Goal: Task Accomplishment & Management: Manage account settings

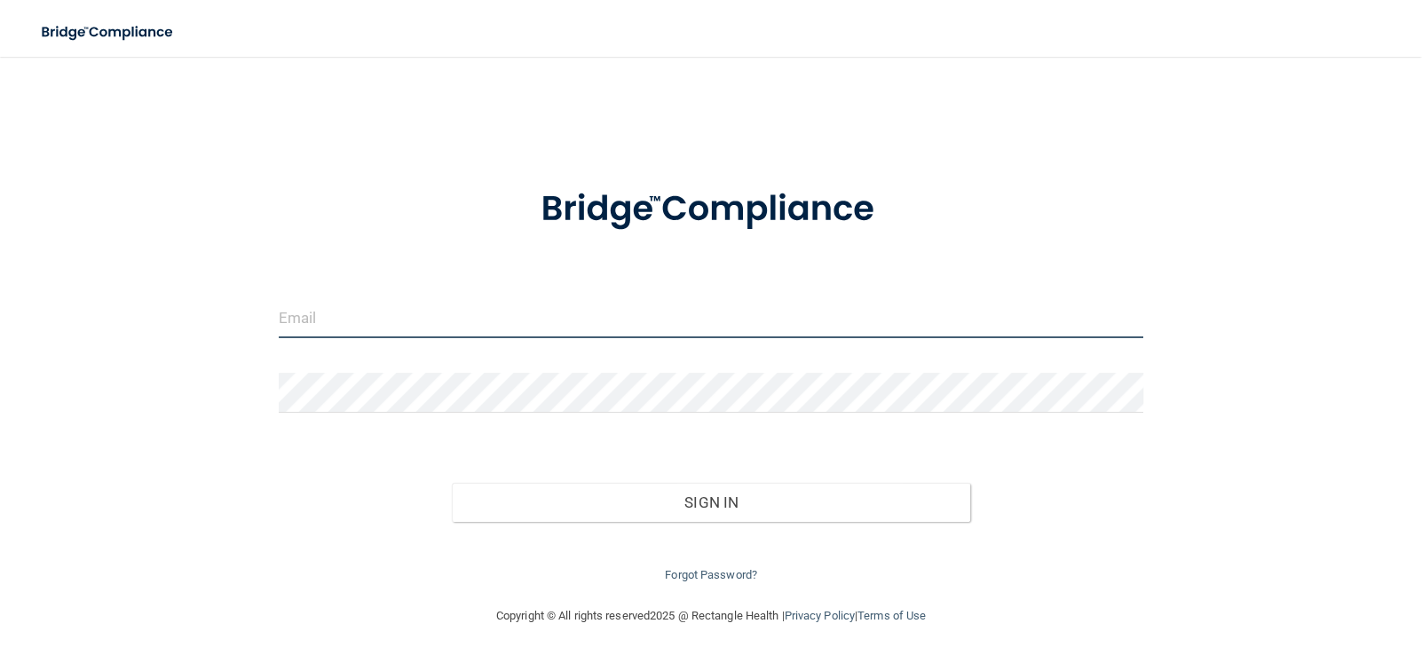
click at [323, 317] on input "email" at bounding box center [711, 318] width 865 height 40
type input "[EMAIL_ADDRESS][DOMAIN_NAME]"
click at [313, 318] on input "email" at bounding box center [711, 318] width 865 height 40
type input "[EMAIL_ADDRESS][DOMAIN_NAME]"
drag, startPoint x: 1265, startPoint y: 1, endPoint x: 1319, endPoint y: 154, distance: 162.9
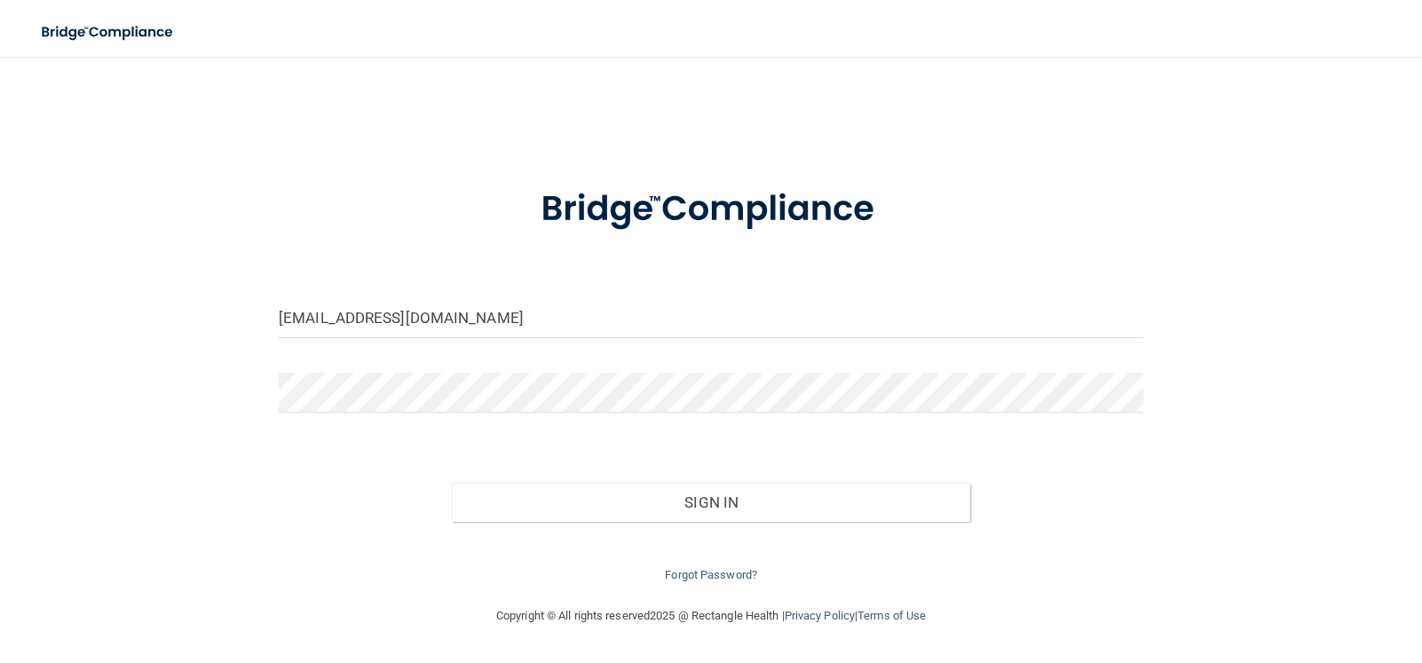
click at [1319, 154] on div "khill@imagendentalpartners.com Invalid email/password. You don't have permissio…" at bounding box center [711, 331] width 1351 height 513
click at [421, 304] on input "email" at bounding box center [711, 318] width 865 height 40
type input "[EMAIL_ADDRESS][DOMAIN_NAME]"
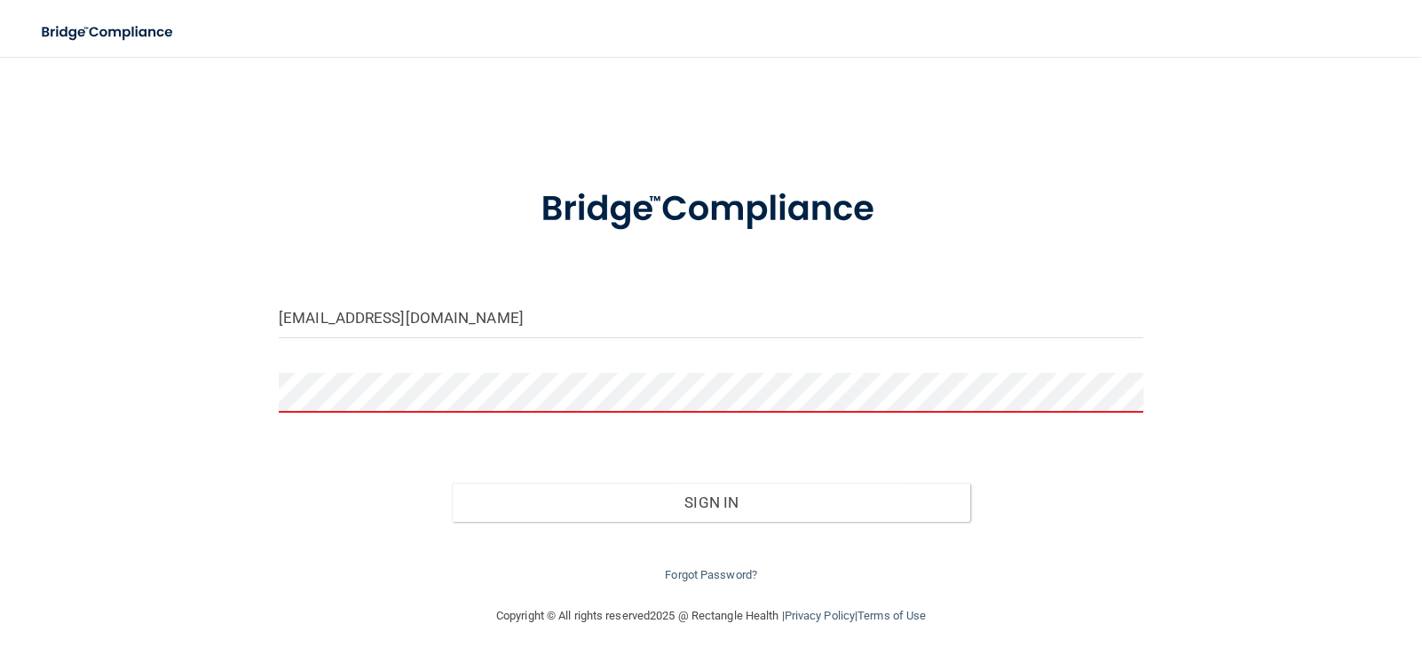
click at [959, 241] on div at bounding box center [710, 209] width 891 height 92
click at [683, 569] on link "Forgot Password?" at bounding box center [711, 574] width 92 height 13
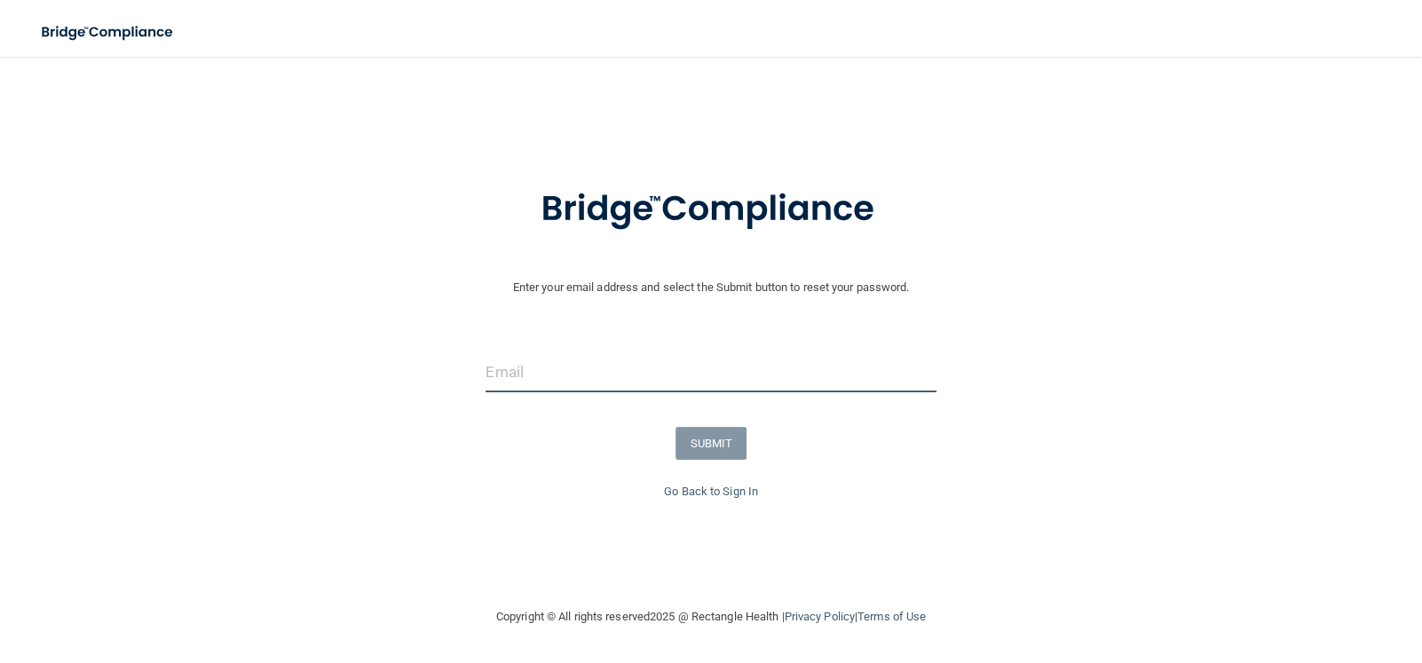
click at [498, 372] on input "email" at bounding box center [711, 372] width 450 height 40
type input "[EMAIL_ADDRESS][DOMAIN_NAME]"
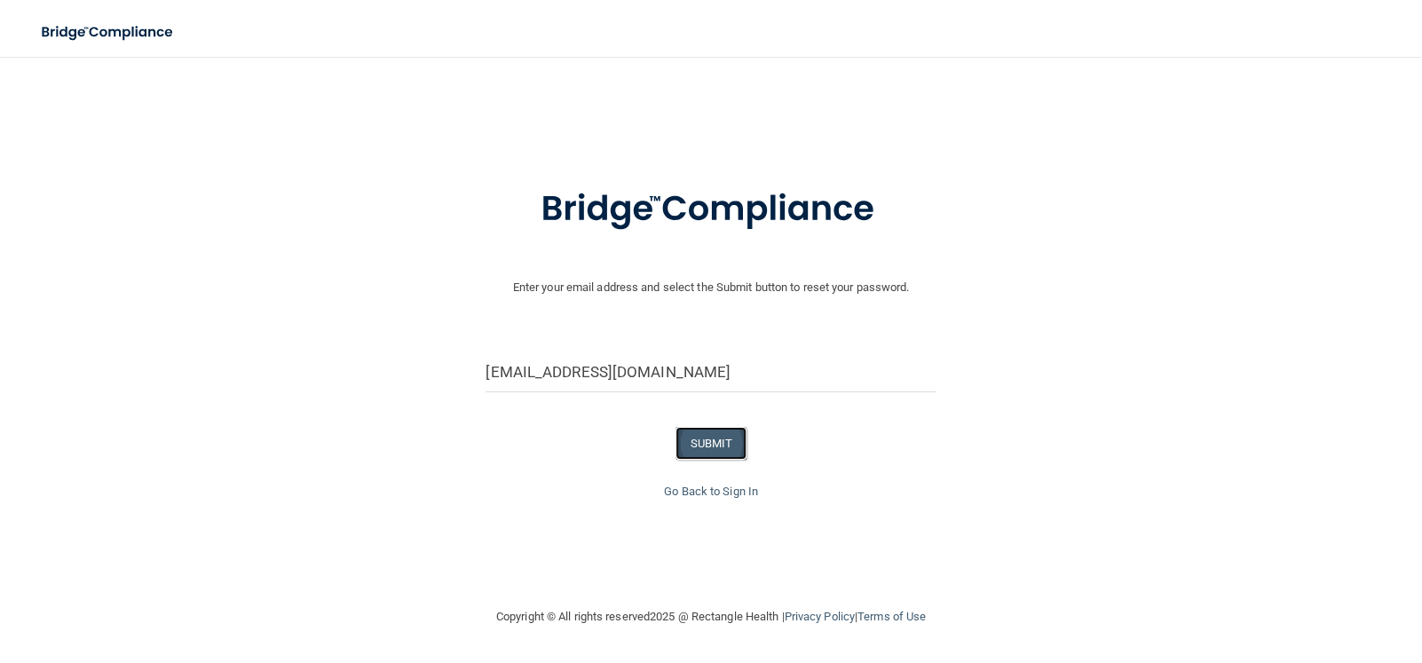
drag, startPoint x: 717, startPoint y: 450, endPoint x: 989, endPoint y: 460, distance: 271.9
click at [717, 449] on button "SUBMIT" at bounding box center [712, 443] width 72 height 33
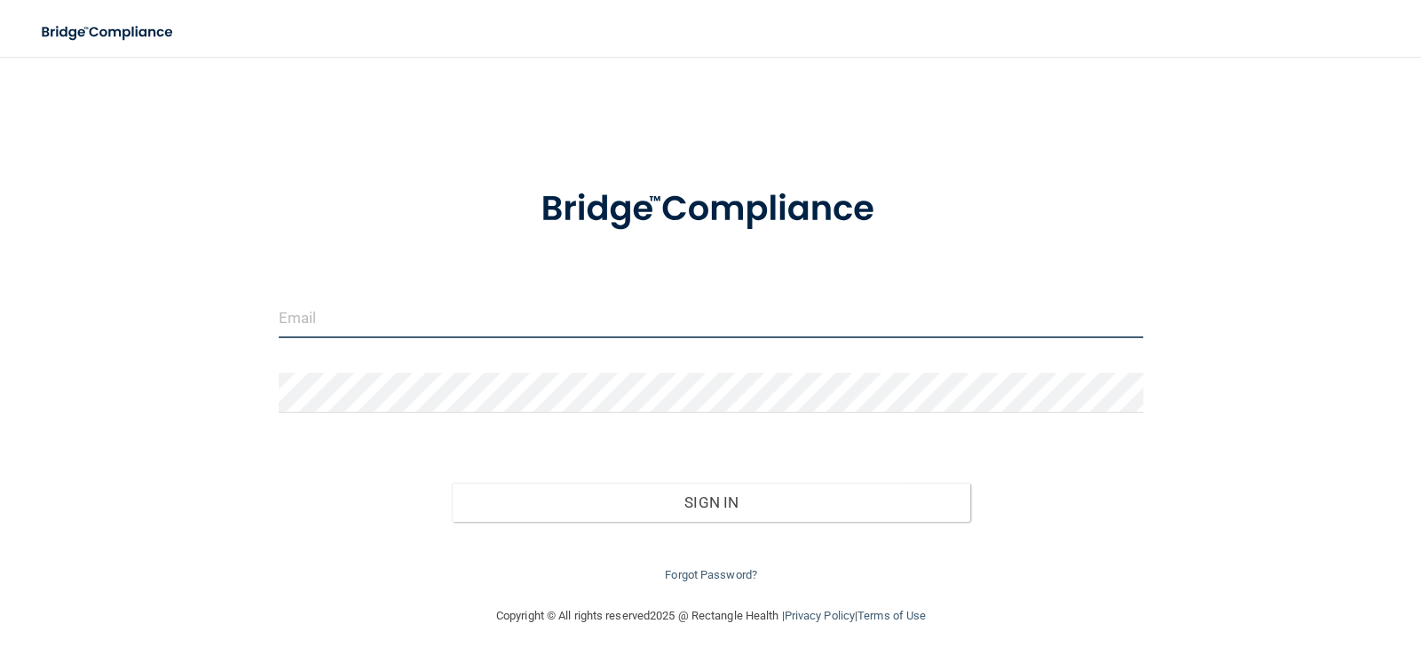
click at [305, 321] on input "email" at bounding box center [711, 318] width 865 height 40
type input "[EMAIL_ADDRESS][DOMAIN_NAME]"
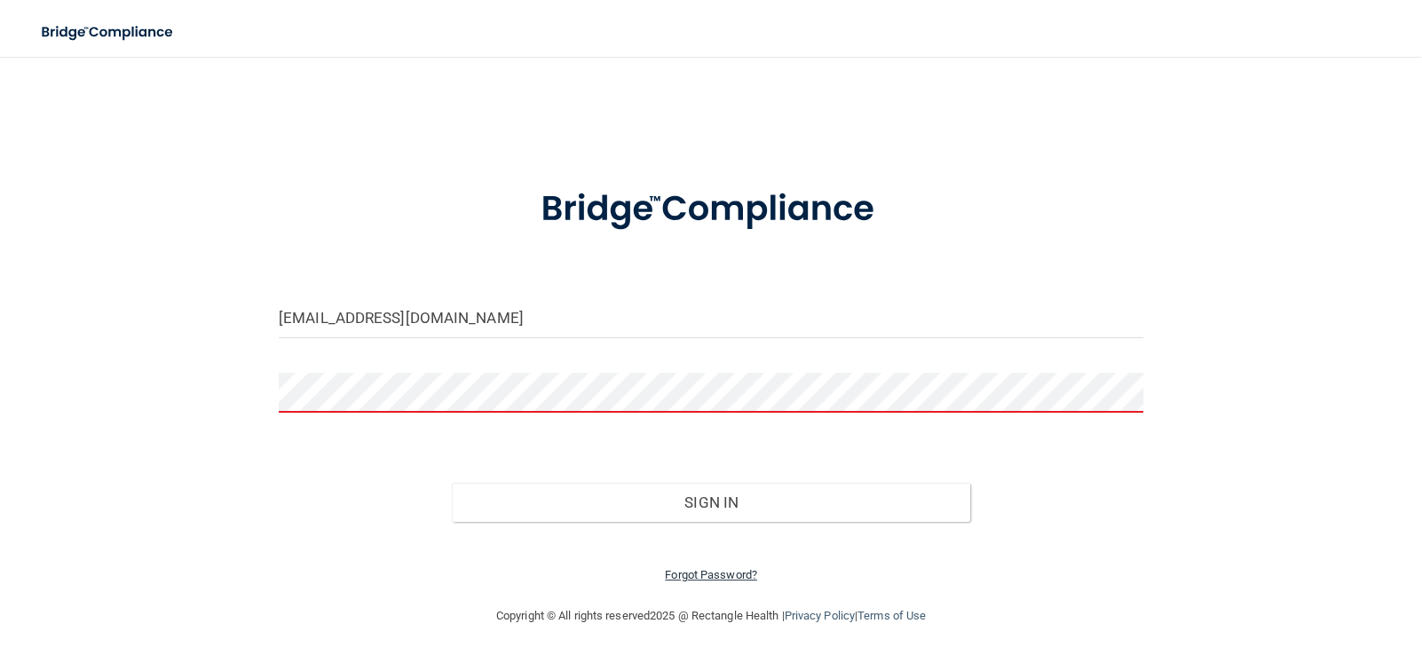
click at [681, 572] on link "Forgot Password?" at bounding box center [711, 574] width 92 height 13
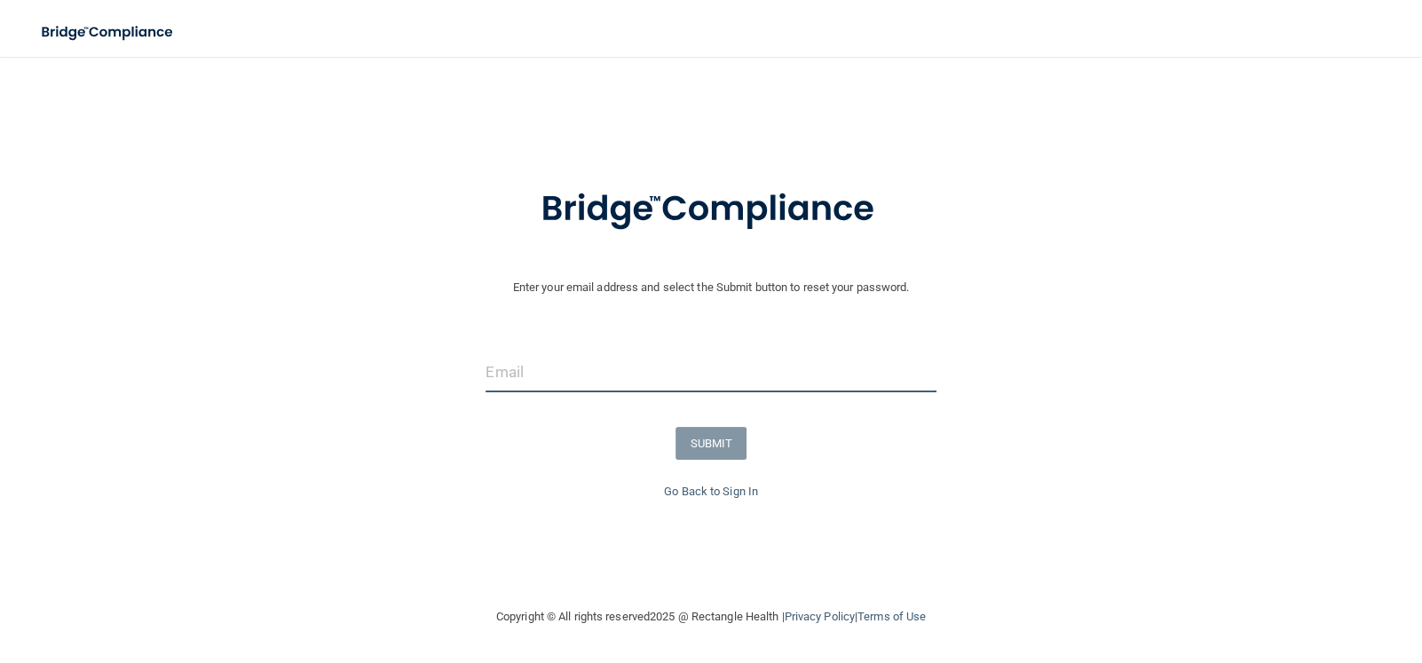
click at [534, 379] on input "email" at bounding box center [711, 372] width 450 height 40
type input "[EMAIL_ADDRESS][DOMAIN_NAME]"
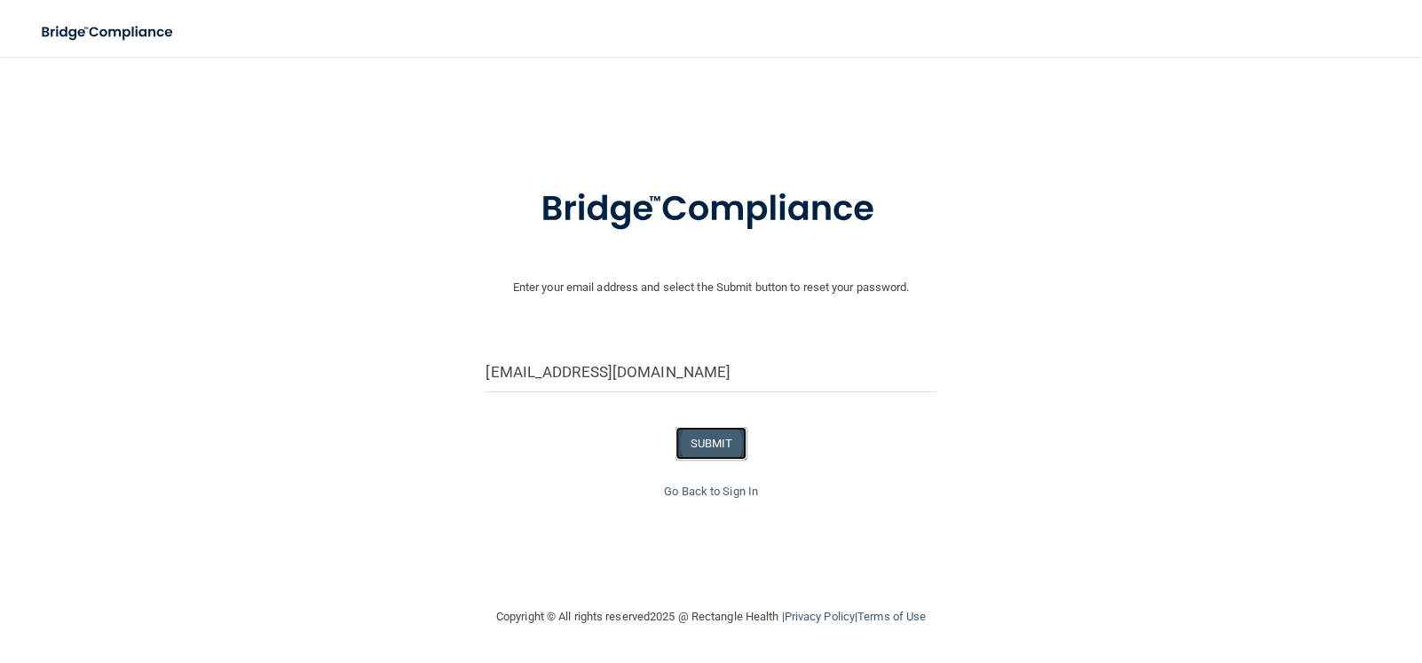
click at [719, 452] on button "SUBMIT" at bounding box center [712, 443] width 72 height 33
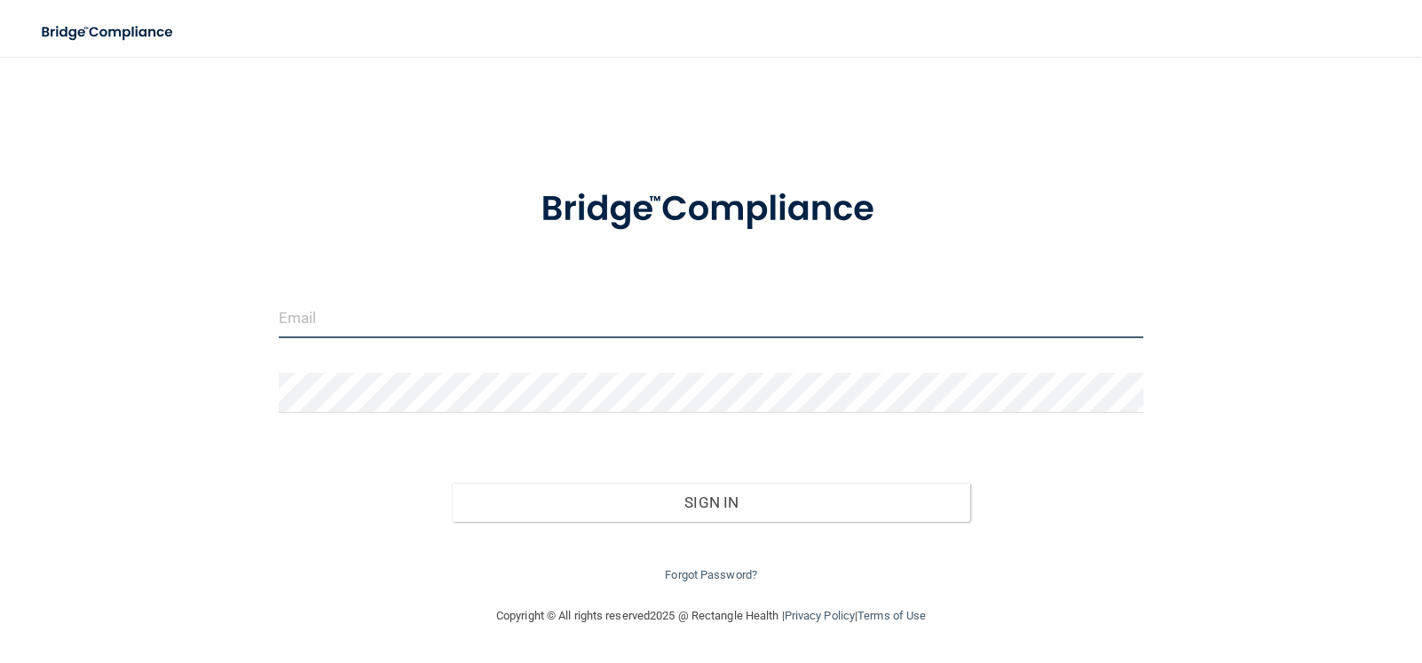
click at [329, 323] on input "email" at bounding box center [711, 318] width 865 height 40
type input "[EMAIL_ADDRESS][DOMAIN_NAME]"
click at [329, 425] on div at bounding box center [710, 399] width 891 height 53
click at [372, 328] on input "email" at bounding box center [711, 318] width 865 height 40
type input "[EMAIL_ADDRESS][DOMAIN_NAME]"
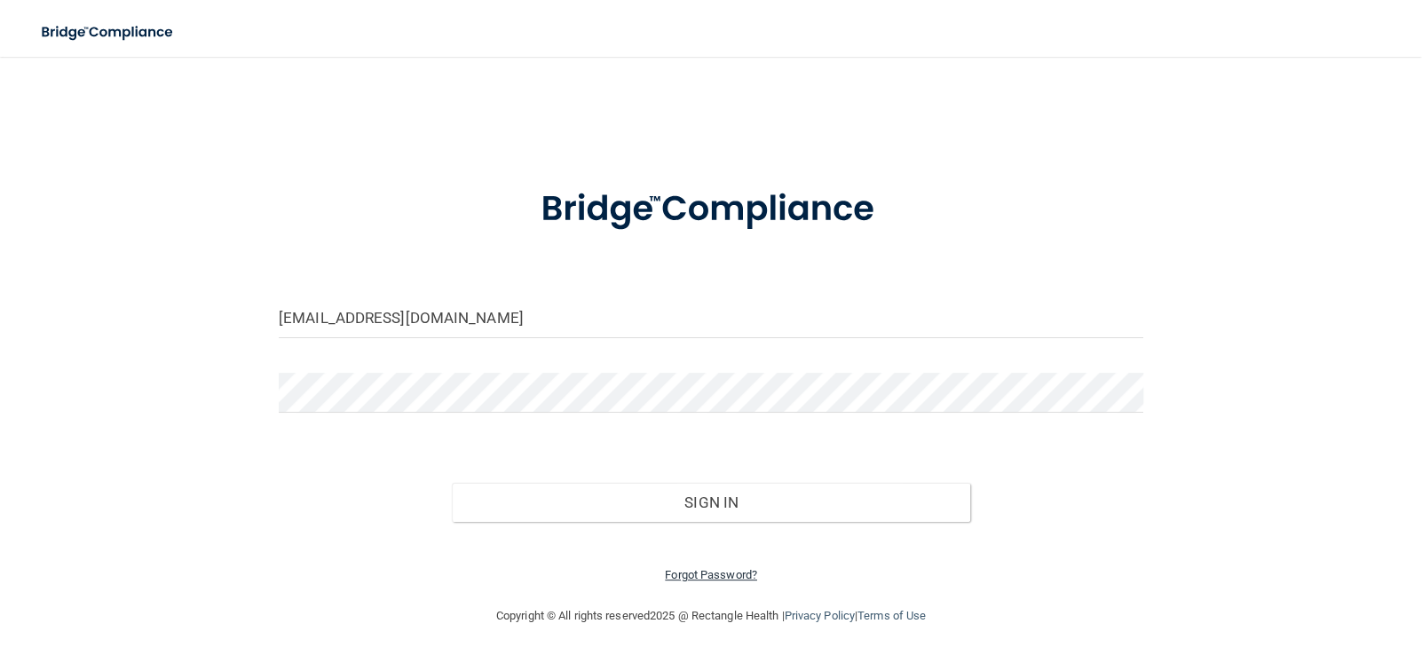
click at [703, 579] on link "Forgot Password?" at bounding box center [711, 574] width 92 height 13
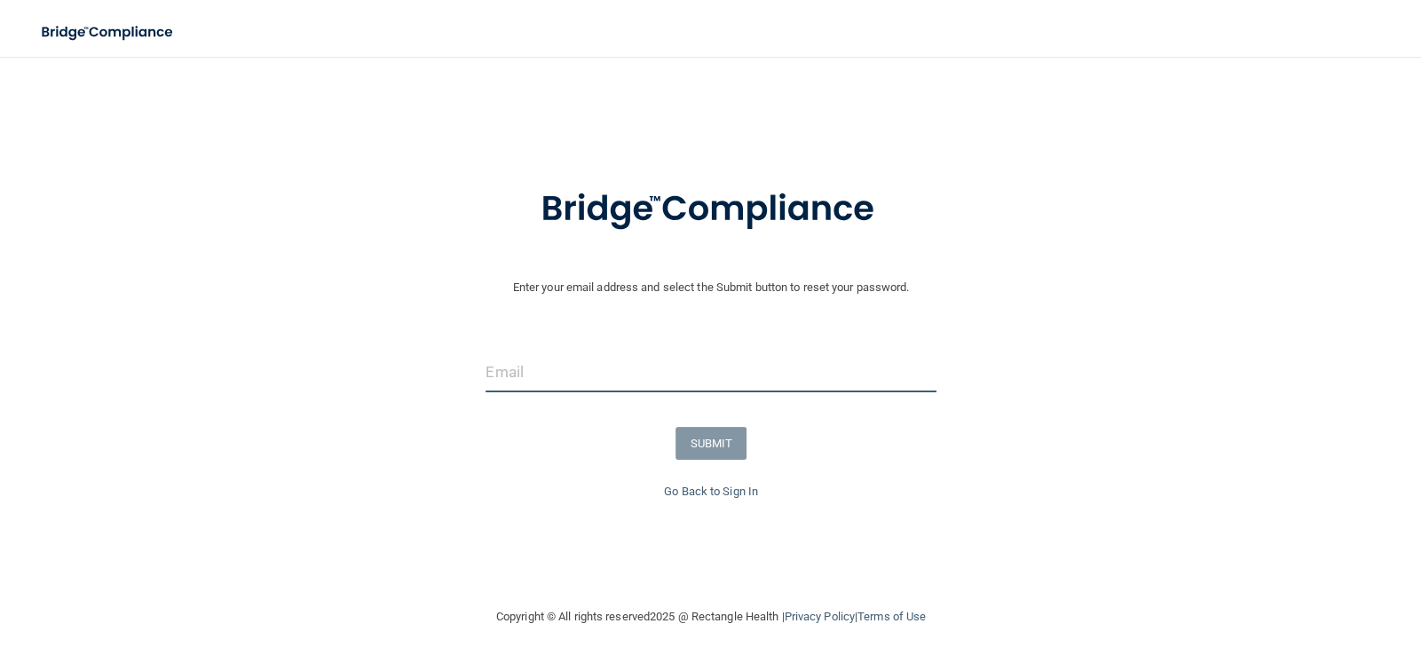
click at [516, 368] on input "email" at bounding box center [711, 372] width 450 height 40
type input "[EMAIL_ADDRESS][DOMAIN_NAME]"
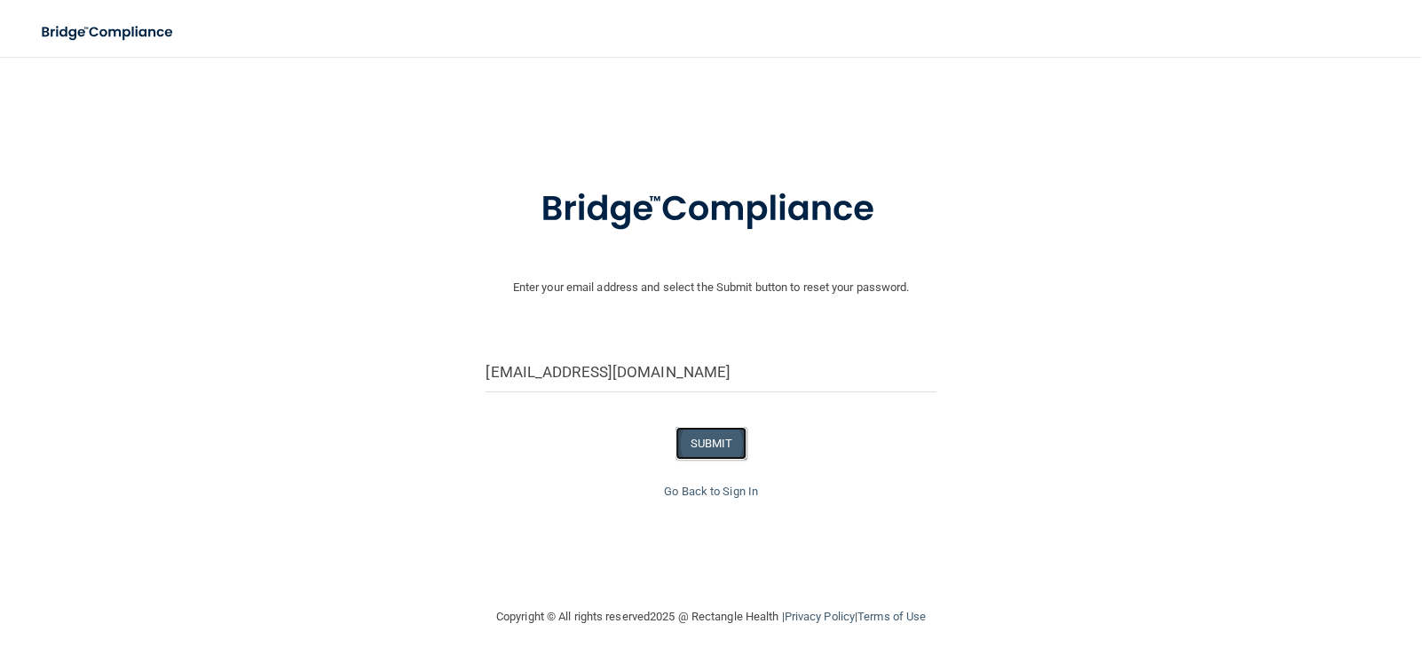
click at [724, 450] on button "SUBMIT" at bounding box center [712, 443] width 72 height 33
